Goal: Task Accomplishment & Management: Manage account settings

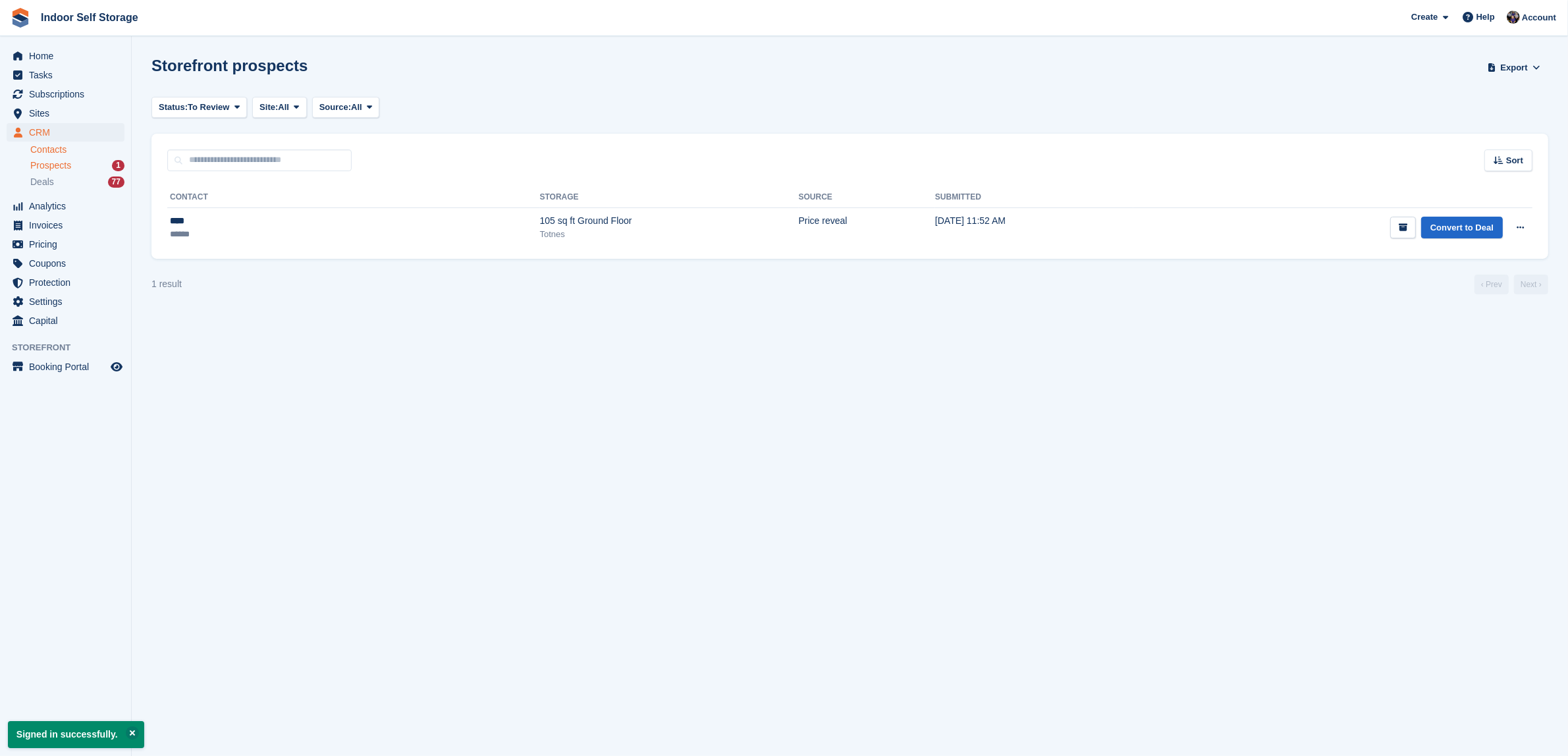
click at [48, 149] on link "Contacts" at bounding box center [77, 150] width 95 height 13
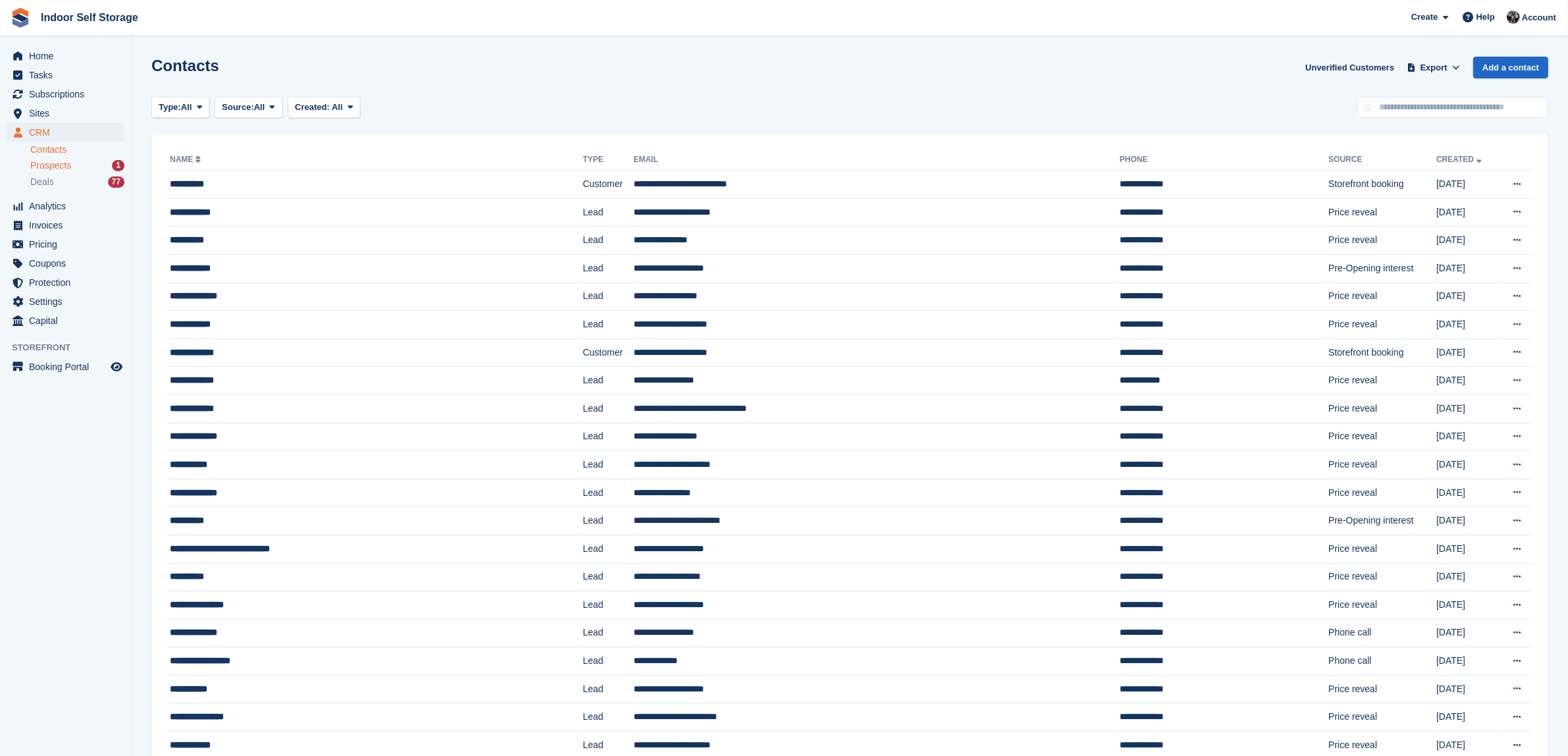
click at [50, 162] on span "Prospects" at bounding box center [50, 166] width 41 height 13
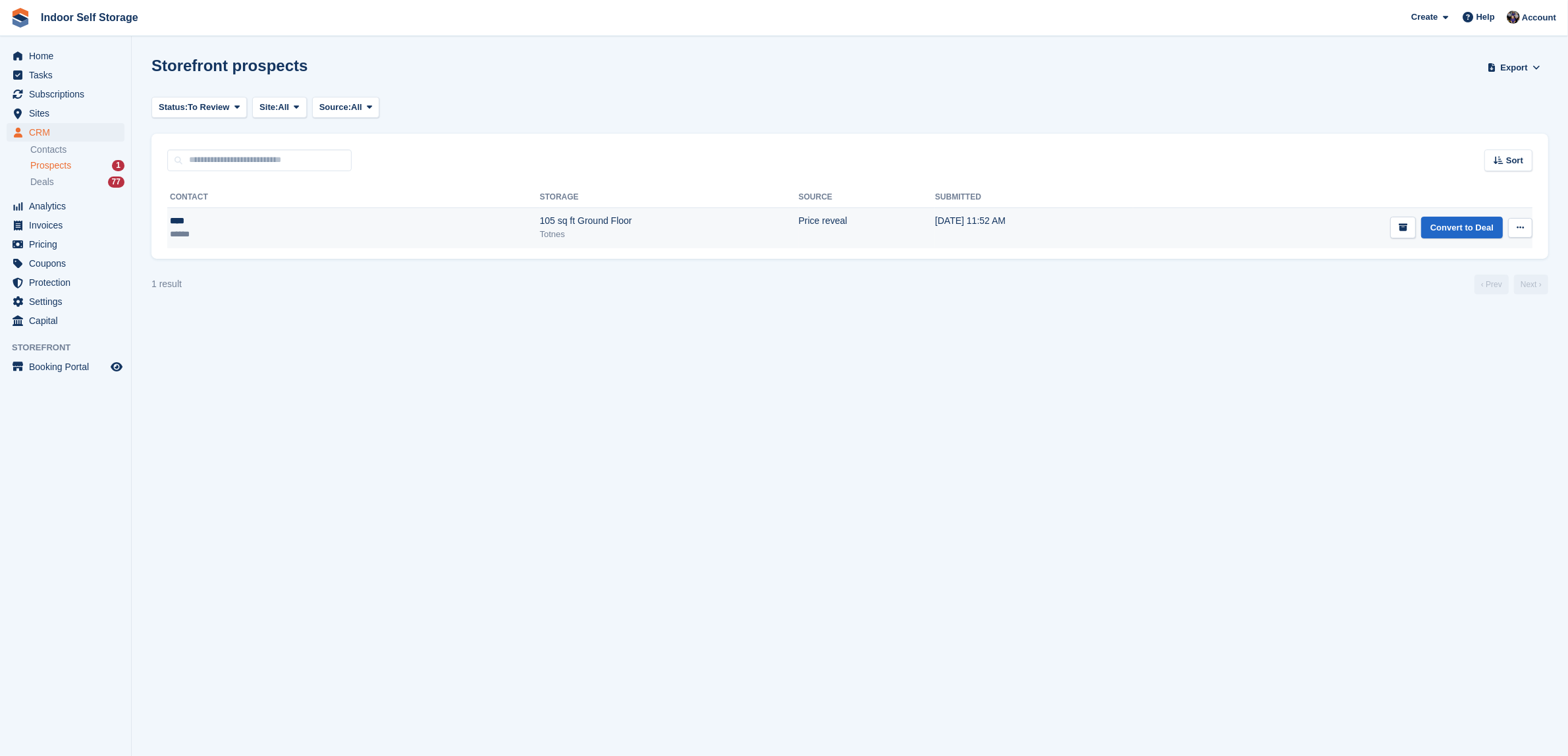
click at [1522, 223] on icon at bounding box center [1520, 228] width 7 height 9
click at [1461, 297] on p "Delete prospect" at bounding box center [1469, 298] width 114 height 17
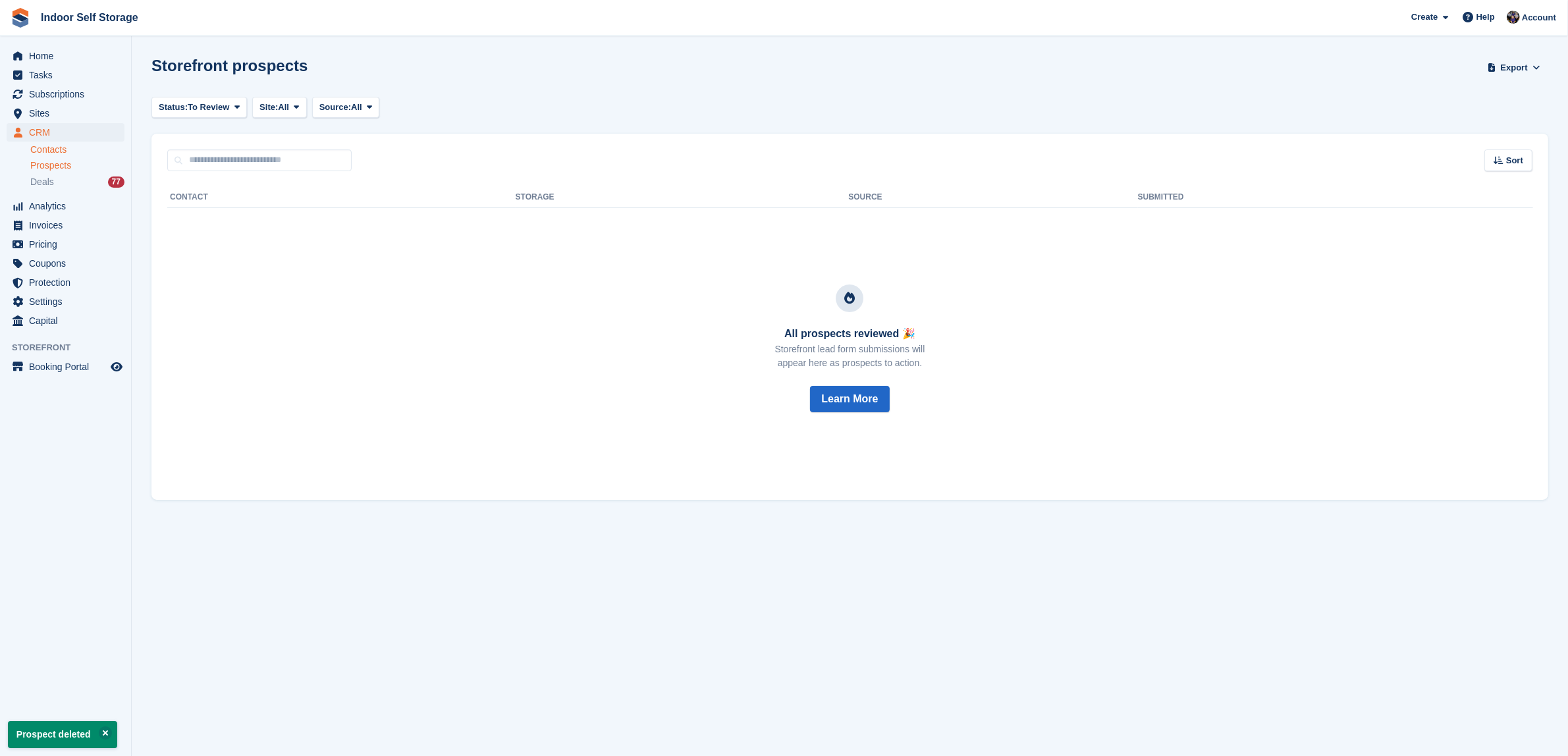
click at [41, 147] on link "Contacts" at bounding box center [77, 150] width 95 height 13
